Goal: Transaction & Acquisition: Purchase product/service

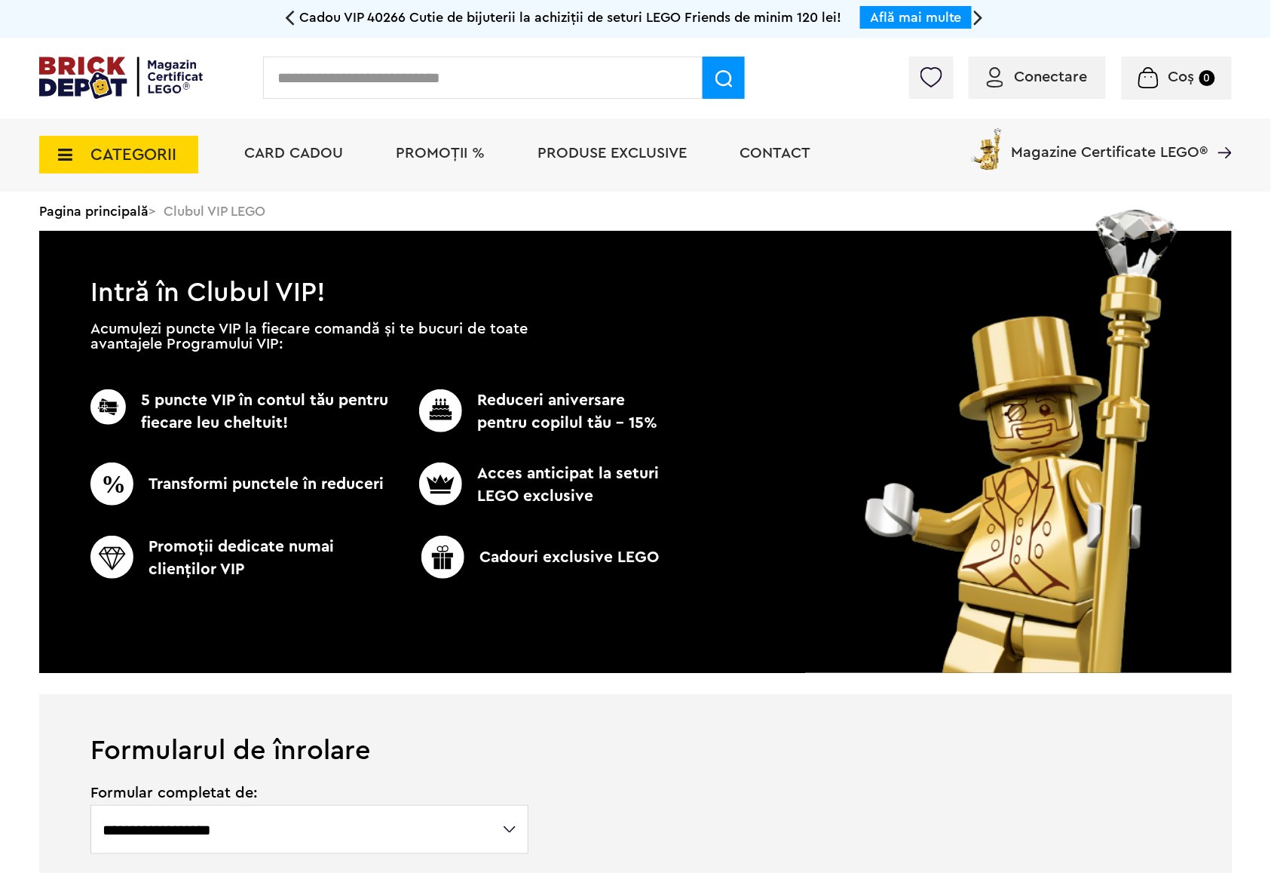
click at [532, 94] on input "text" at bounding box center [483, 78] width 440 height 42
type input "*****"
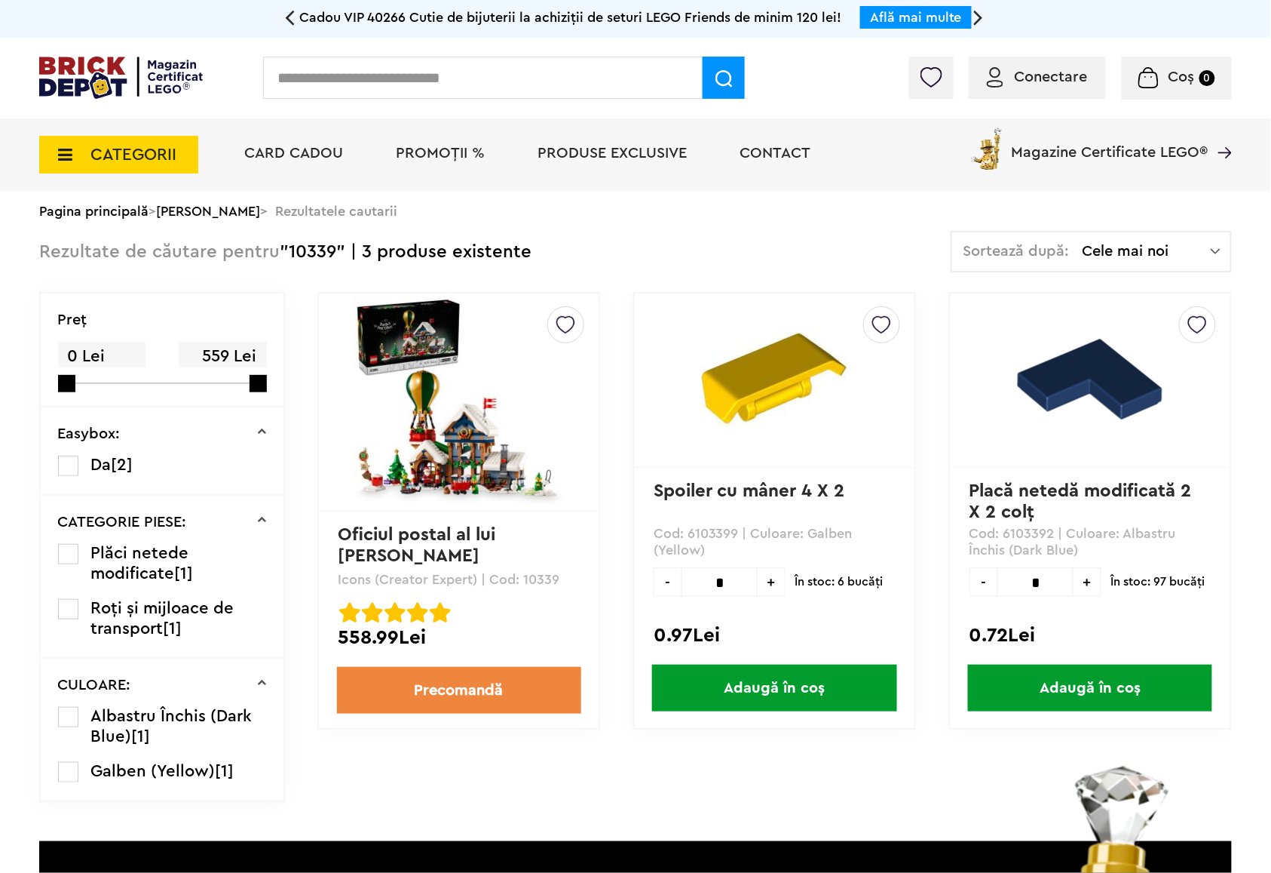
click at [487, 446] on img at bounding box center [459, 401] width 211 height 211
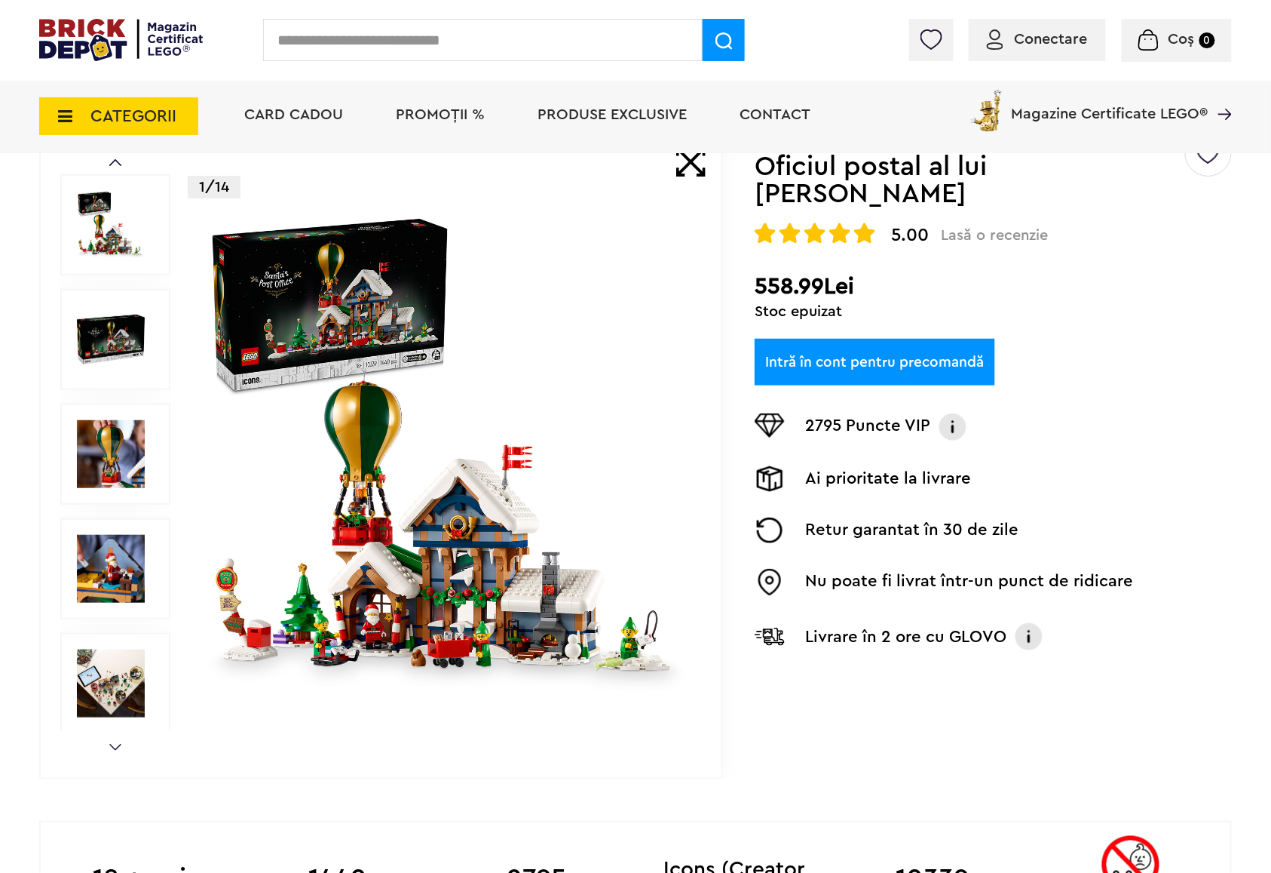
scroll to position [100, 0]
